Goal: Check status: Check status

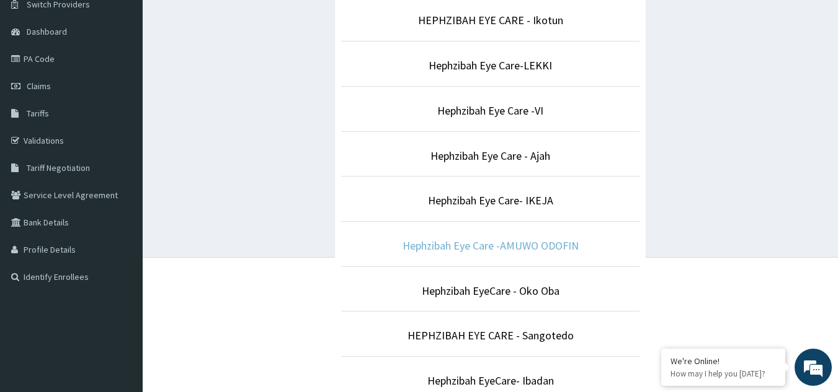
click at [490, 245] on link "Hephzibah Eye Care -AMUWO ODOFIN" at bounding box center [490, 246] width 176 height 14
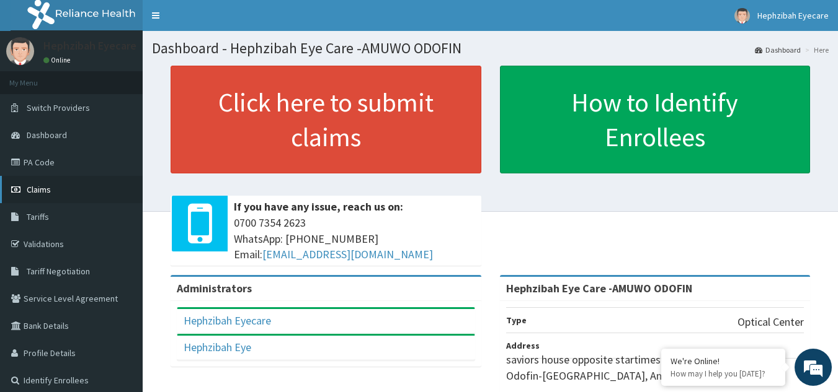
click at [36, 188] on span "Claims" at bounding box center [39, 189] width 24 height 11
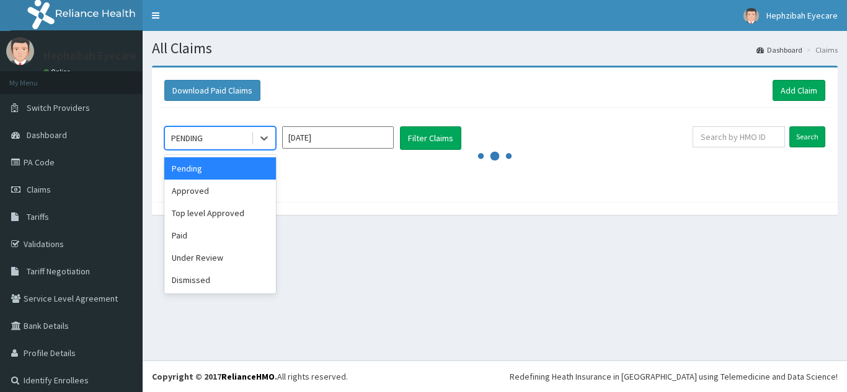
click at [244, 141] on div "PENDING" at bounding box center [208, 138] width 86 height 20
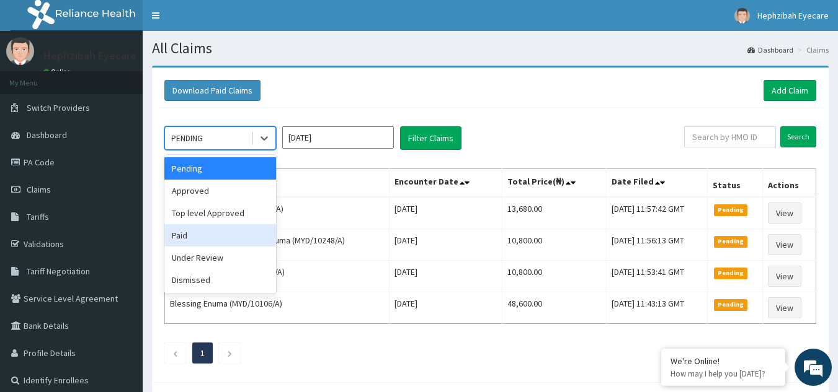
click at [210, 237] on div "Paid" at bounding box center [220, 235] width 112 height 22
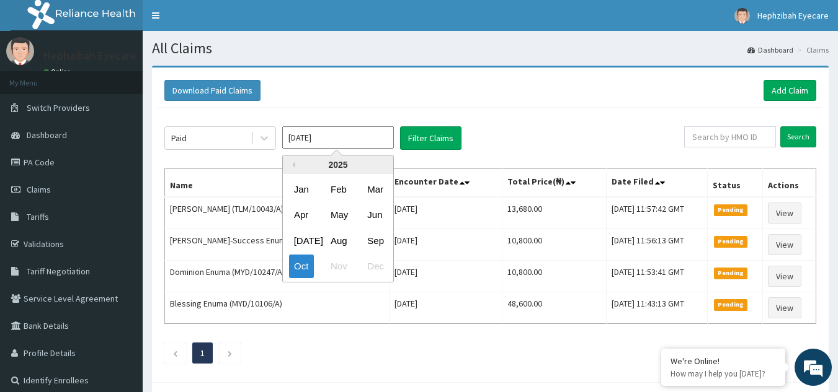
click at [383, 138] on input "[DATE]" at bounding box center [338, 137] width 112 height 22
click at [301, 214] on div "Apr" at bounding box center [301, 215] width 25 height 23
type input "[DATE]"
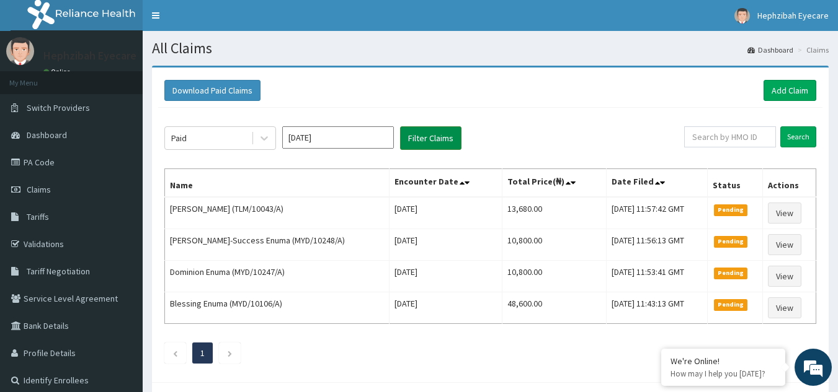
click at [429, 137] on button "Filter Claims" at bounding box center [430, 138] width 61 height 24
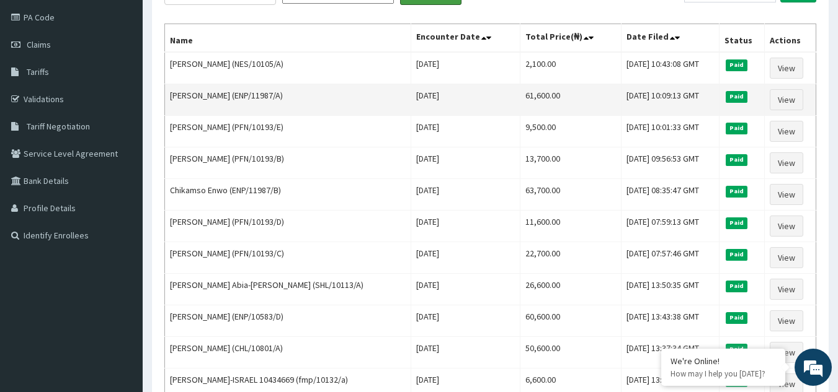
scroll to position [149, 0]
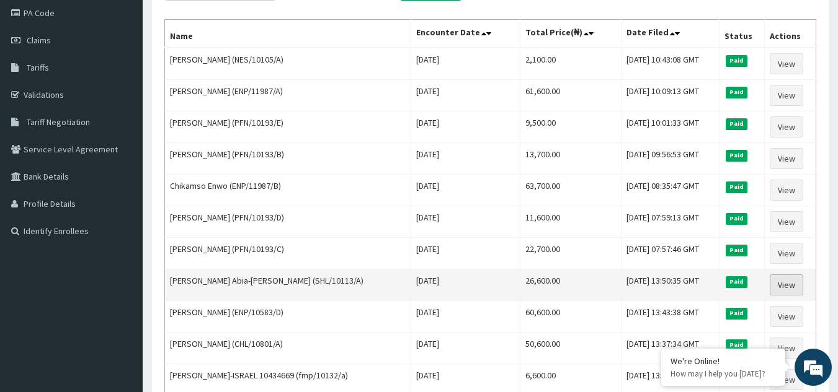
click at [787, 285] on link "View" at bounding box center [785, 285] width 33 height 21
